Goal: Task Accomplishment & Management: Use online tool/utility

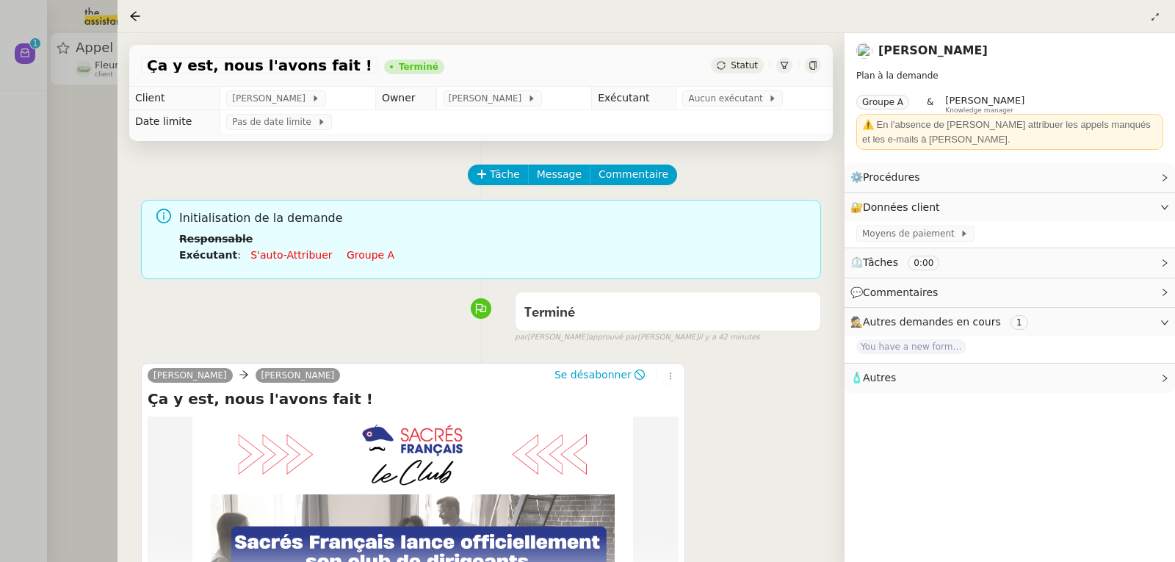
click at [35, 162] on div at bounding box center [587, 281] width 1175 height 562
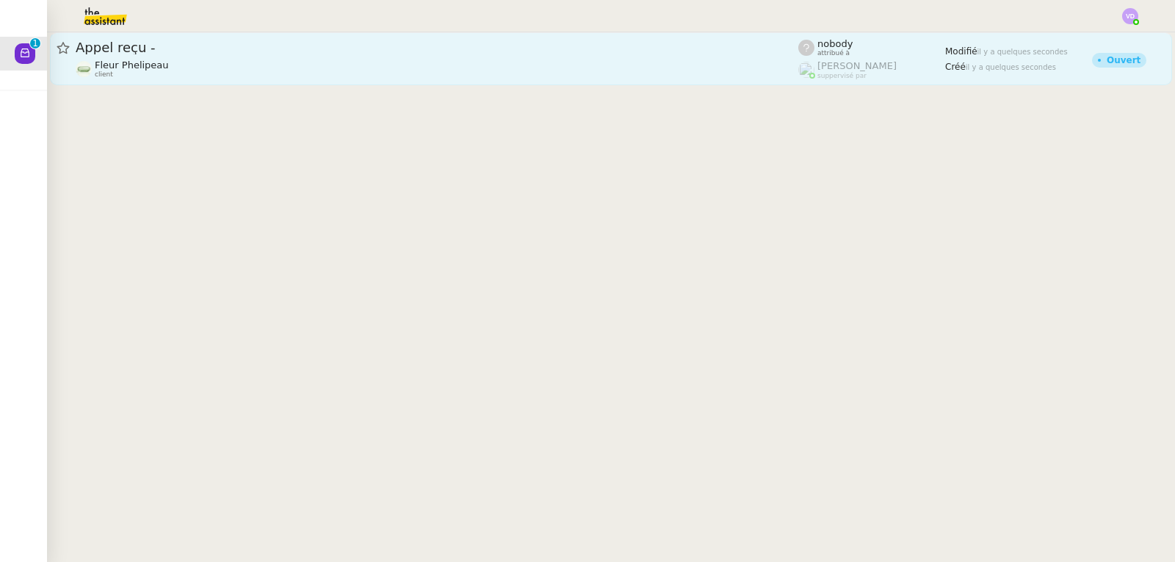
click at [172, 75] on div "Fleur Phelipeau client" at bounding box center [437, 68] width 723 height 19
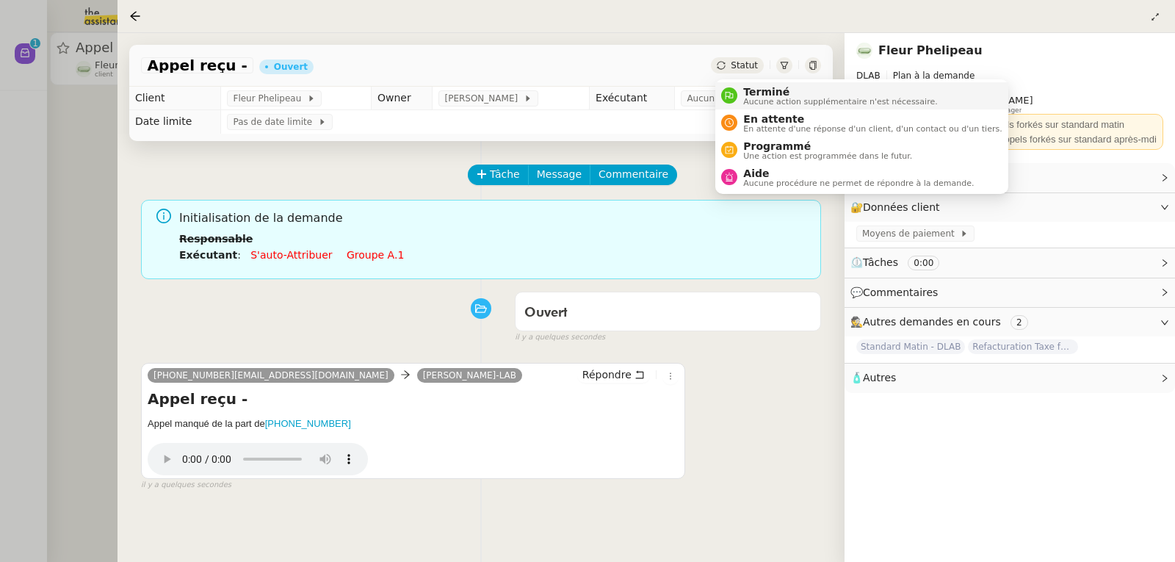
click at [756, 90] on span "Terminé" at bounding box center [840, 92] width 194 height 12
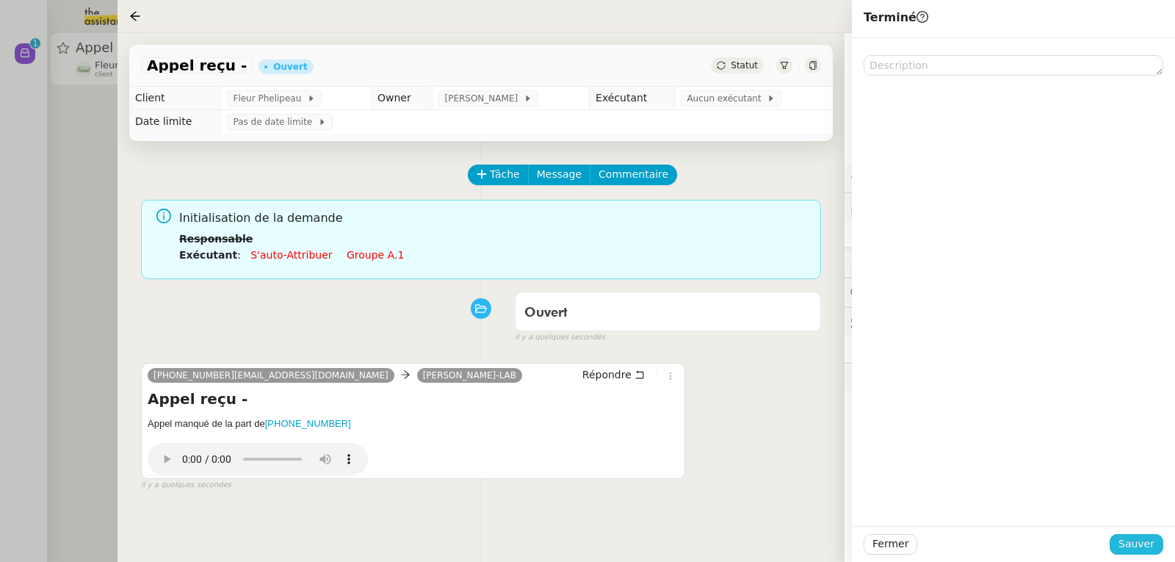
click at [1136, 546] on span "Sauver" at bounding box center [1136, 543] width 36 height 17
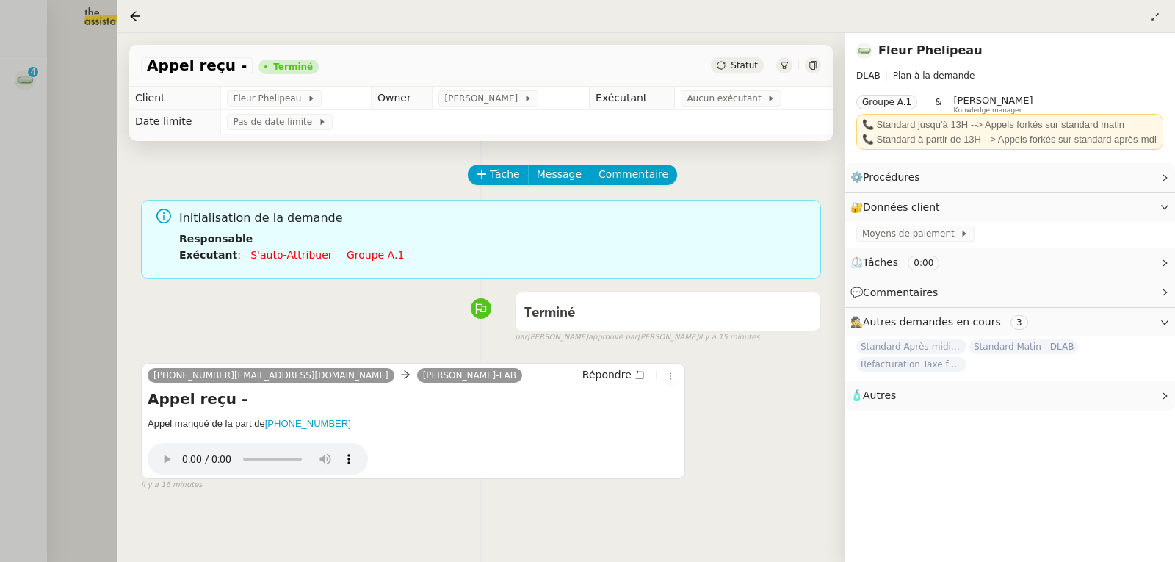
click at [74, 141] on div at bounding box center [587, 281] width 1175 height 562
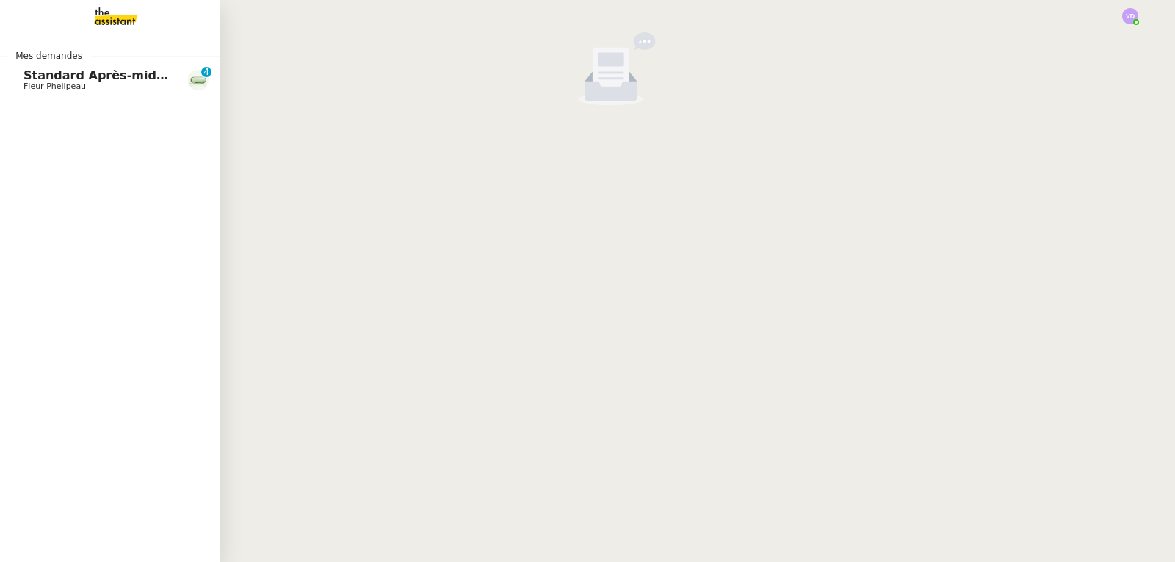
click at [40, 73] on span "Standard Après-midi - DLAB" at bounding box center [115, 75] width 185 height 14
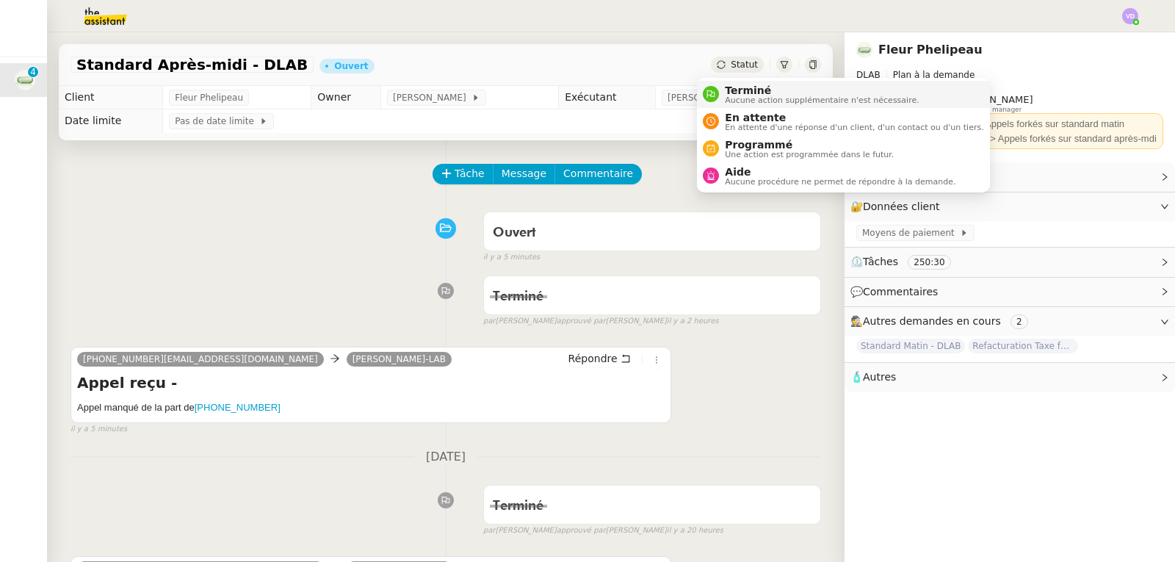
click at [740, 91] on span "Terminé" at bounding box center [822, 90] width 194 height 12
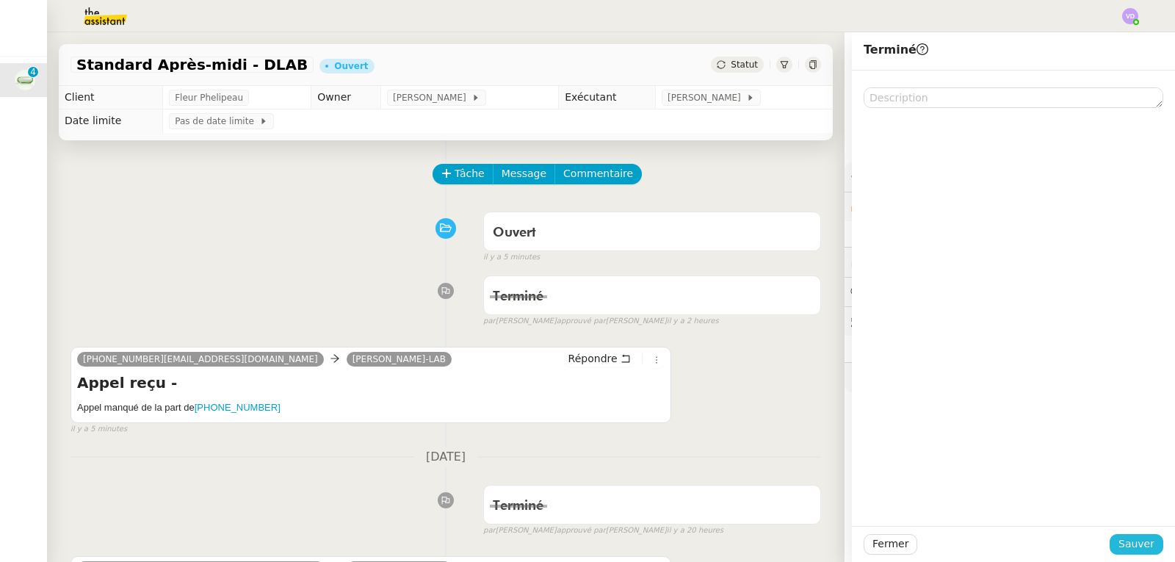
click at [1148, 535] on button "Sauver" at bounding box center [1137, 544] width 54 height 21
